Goal: Task Accomplishment & Management: Complete application form

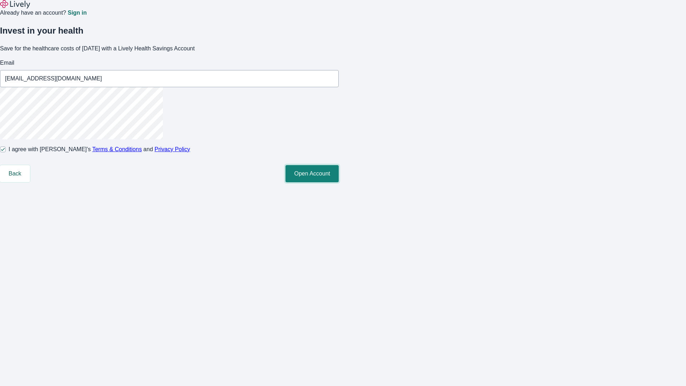
click at [339, 182] on button "Open Account" at bounding box center [312, 173] width 53 height 17
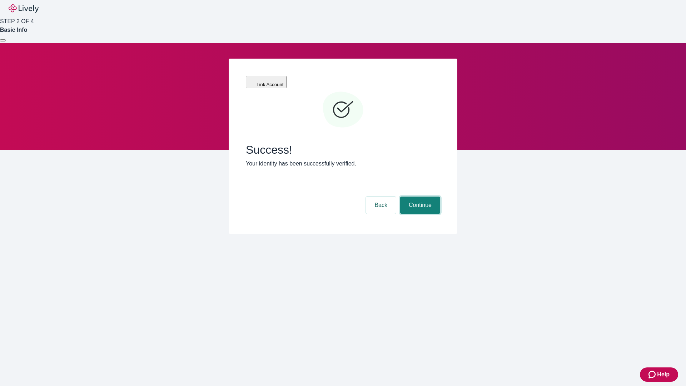
click at [419, 197] on button "Continue" at bounding box center [420, 205] width 40 height 17
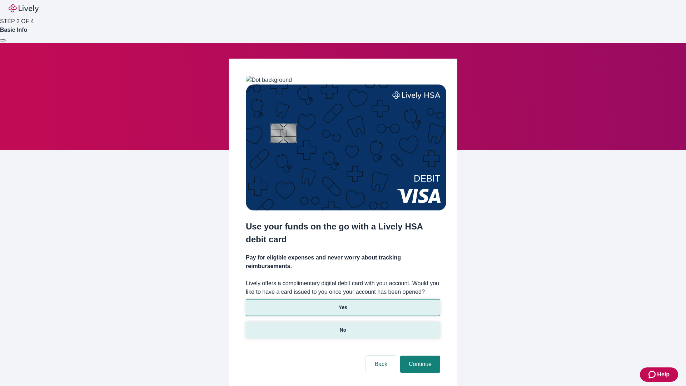
click at [343, 326] on p "No" at bounding box center [343, 330] width 7 height 8
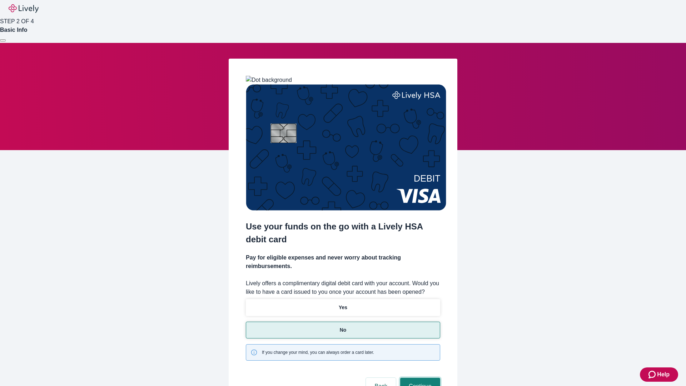
click at [419, 378] on button "Continue" at bounding box center [420, 386] width 40 height 17
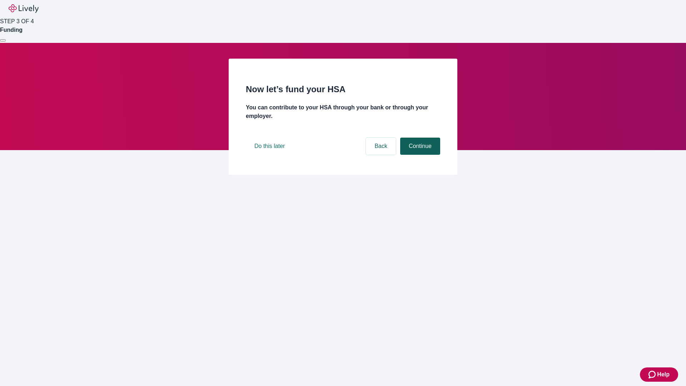
click at [419, 155] on button "Continue" at bounding box center [420, 146] width 40 height 17
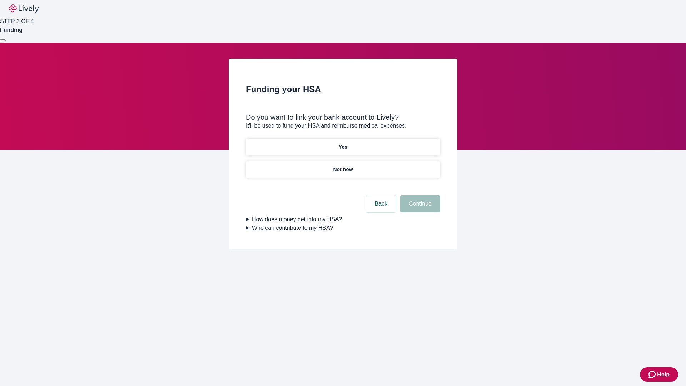
click at [343, 143] on p "Yes" at bounding box center [343, 147] width 9 height 8
click at [419, 195] on button "Continue" at bounding box center [420, 203] width 40 height 17
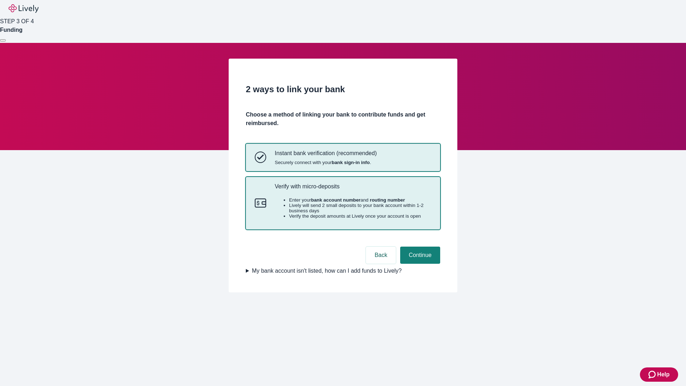
click at [353, 190] on p "Verify with micro-deposits" at bounding box center [353, 186] width 157 height 7
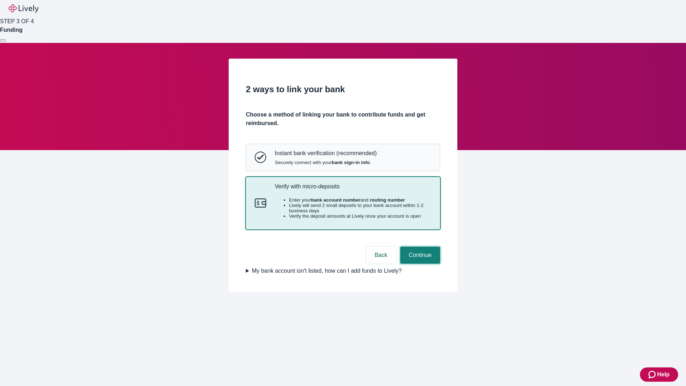
click at [419, 264] on button "Continue" at bounding box center [420, 255] width 40 height 17
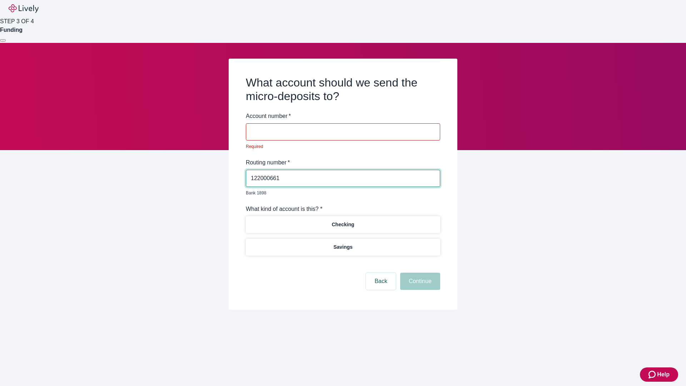
type input "122000661"
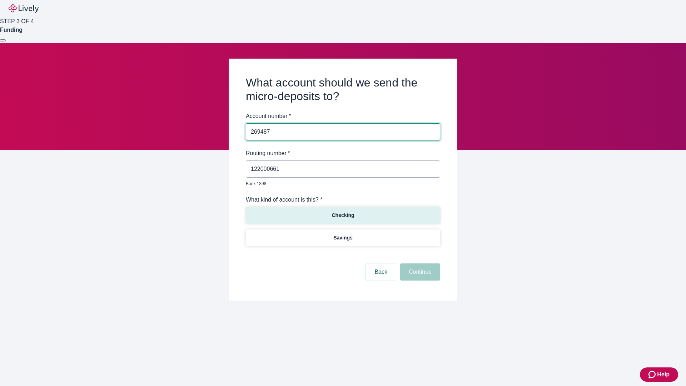
type input "269487"
click at [343, 212] on p "Checking" at bounding box center [343, 216] width 23 height 8
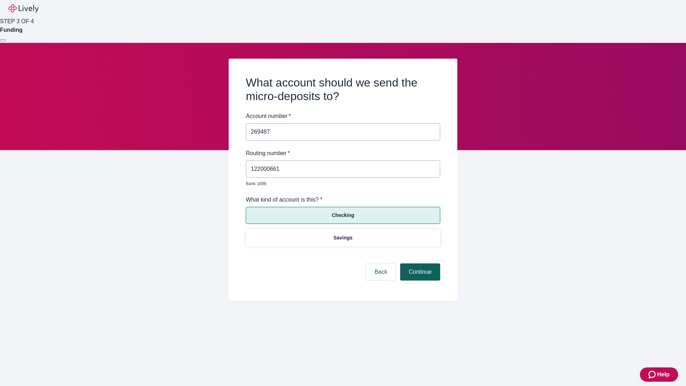
click at [419, 264] on button "Continue" at bounding box center [420, 271] width 40 height 17
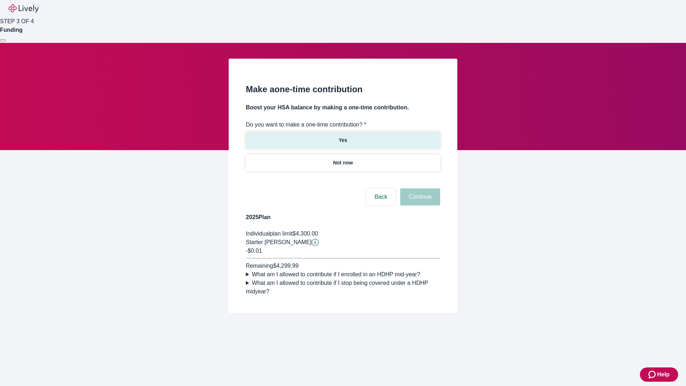
click at [343, 137] on p "Yes" at bounding box center [343, 141] width 9 height 8
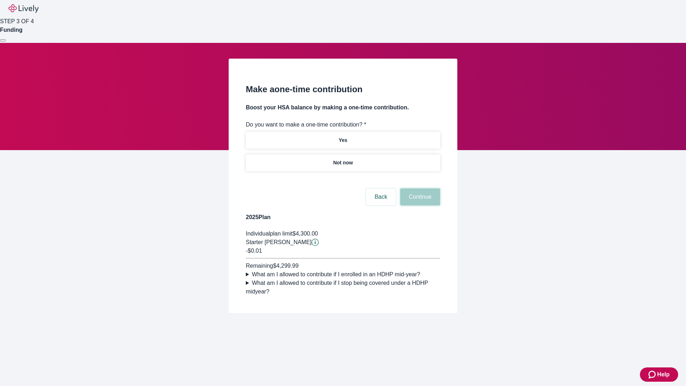
click at [419, 205] on button "Continue" at bounding box center [420, 196] width 40 height 17
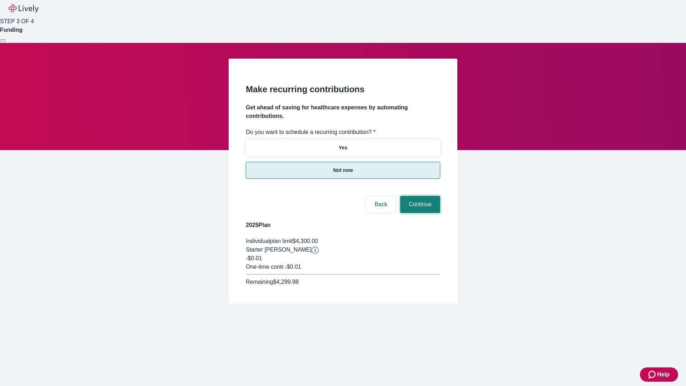
click at [419, 196] on button "Continue" at bounding box center [420, 204] width 40 height 17
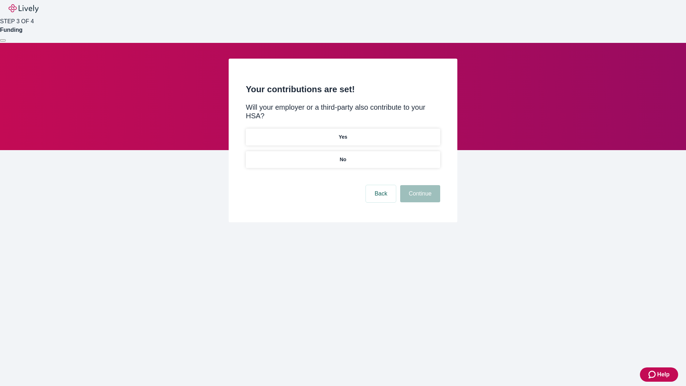
click at [343, 156] on p "No" at bounding box center [343, 160] width 7 height 8
click at [419, 185] on button "Continue" at bounding box center [420, 193] width 40 height 17
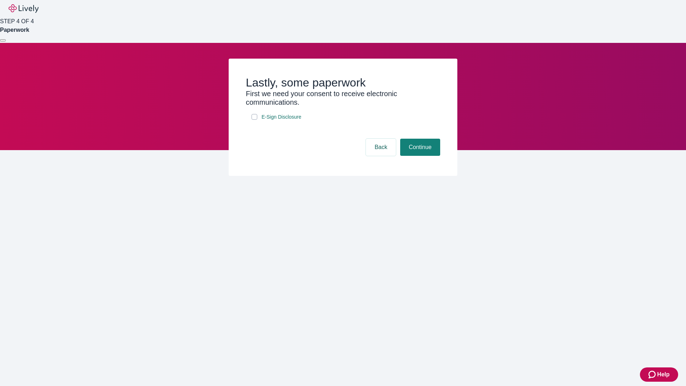
click at [254, 120] on input "E-Sign Disclosure" at bounding box center [255, 117] width 6 height 6
checkbox input "true"
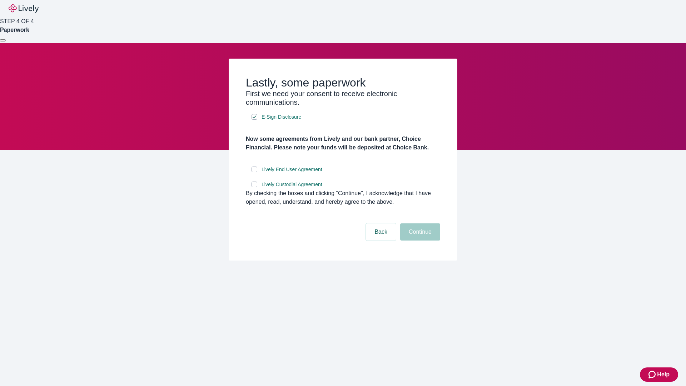
click at [254, 172] on input "Lively End User Agreement" at bounding box center [255, 170] width 6 height 6
checkbox input "true"
click at [254, 187] on input "Lively Custodial Agreement" at bounding box center [255, 185] width 6 height 6
checkbox input "true"
click at [419, 240] on button "Continue" at bounding box center [420, 231] width 40 height 17
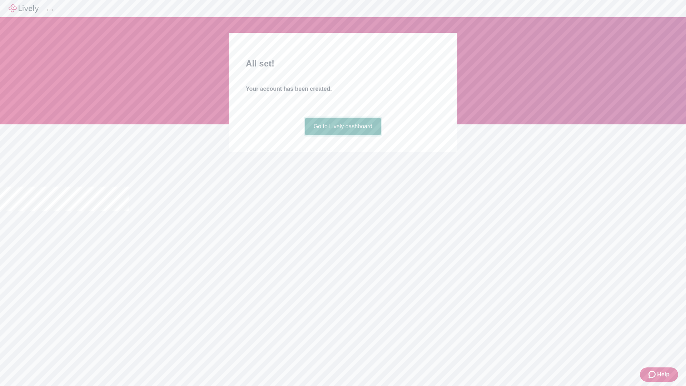
click at [343, 135] on link "Go to Lively dashboard" at bounding box center [343, 126] width 76 height 17
